Goal: Navigation & Orientation: Find specific page/section

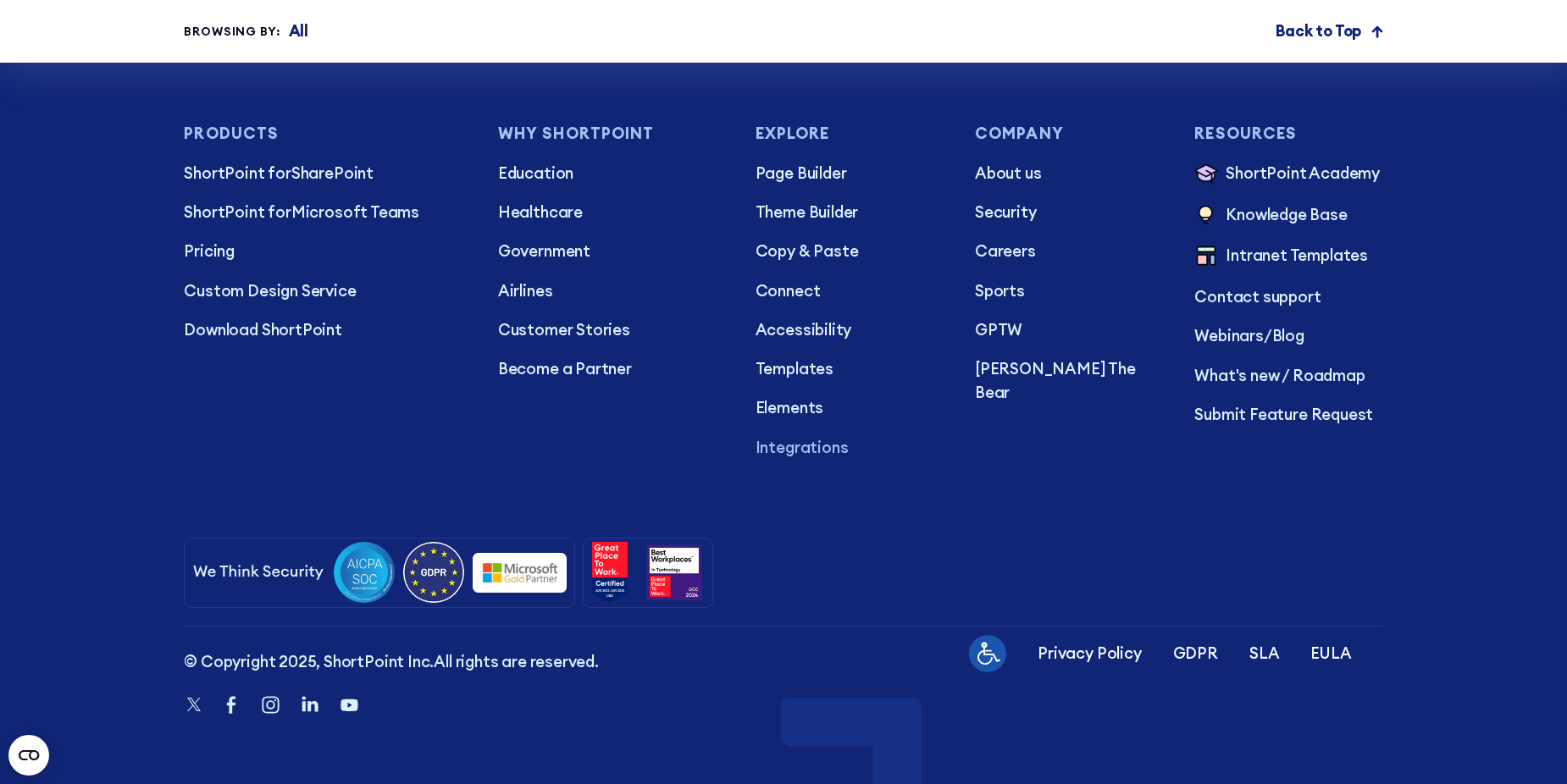
scroll to position [11323, 0]
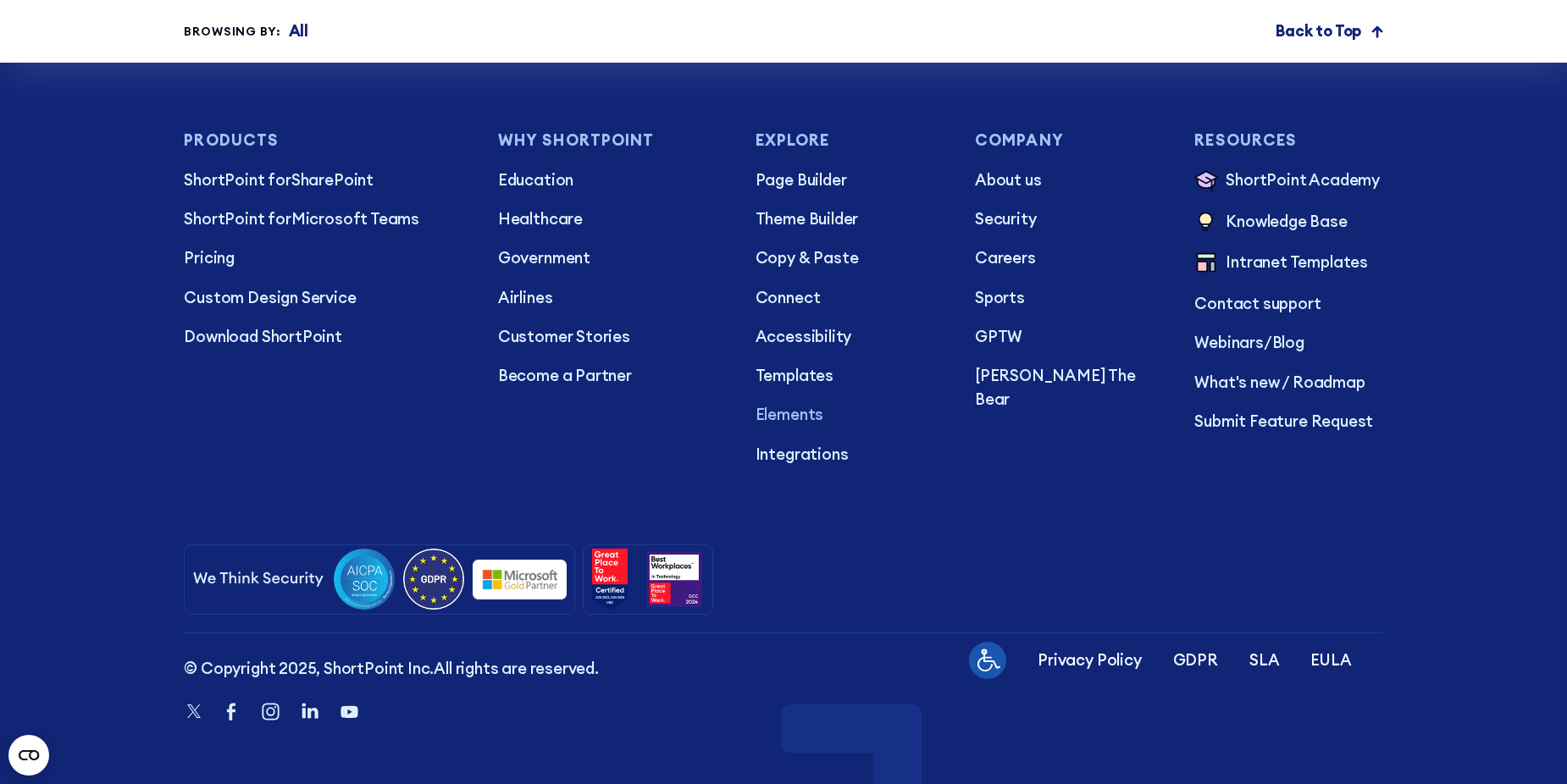
click at [772, 427] on p "Elements" at bounding box center [850, 414] width 188 height 24
